Goal: Navigation & Orientation: Find specific page/section

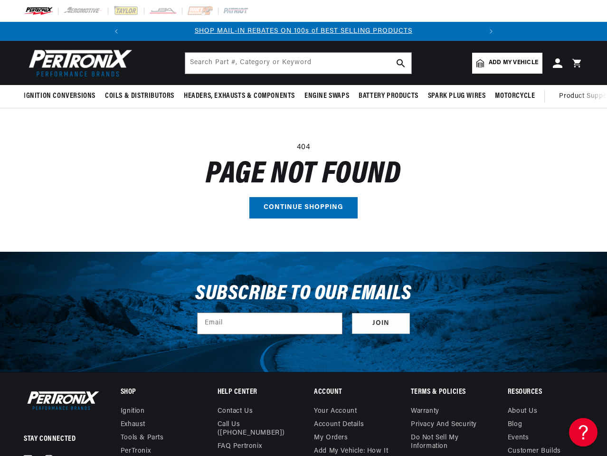
click at [303, 228] on main "404 Page not found Continue shopping" at bounding box center [303, 179] width 607 height 143
click at [117, 31] on icon "Translation missing: en.sections.announcements.previous_announcement" at bounding box center [116, 31] width 3 height 5
click at [544, 31] on slideshow-component "SHOP MAIL-IN REBATES ON 100s of BEST SELLING PRODUCTS FREE SHIPPING ON ORDERS O…" at bounding box center [303, 31] width 607 height 19
click at [490, 31] on icon "Translation missing: en.sections.announcements.next_announcement" at bounding box center [490, 31] width 3 height 5
click at [61, 96] on span "Ignition Conversions" at bounding box center [60, 96] width 72 height 10
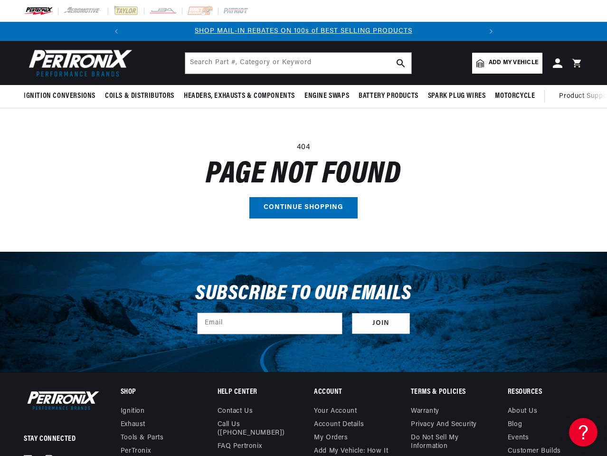
click at [139, 96] on span "Coils & Distributors" at bounding box center [139, 96] width 69 height 10
click at [238, 96] on span "Headers, Exhausts & Components" at bounding box center [239, 96] width 111 height 10
